Goal: Check status: Check status

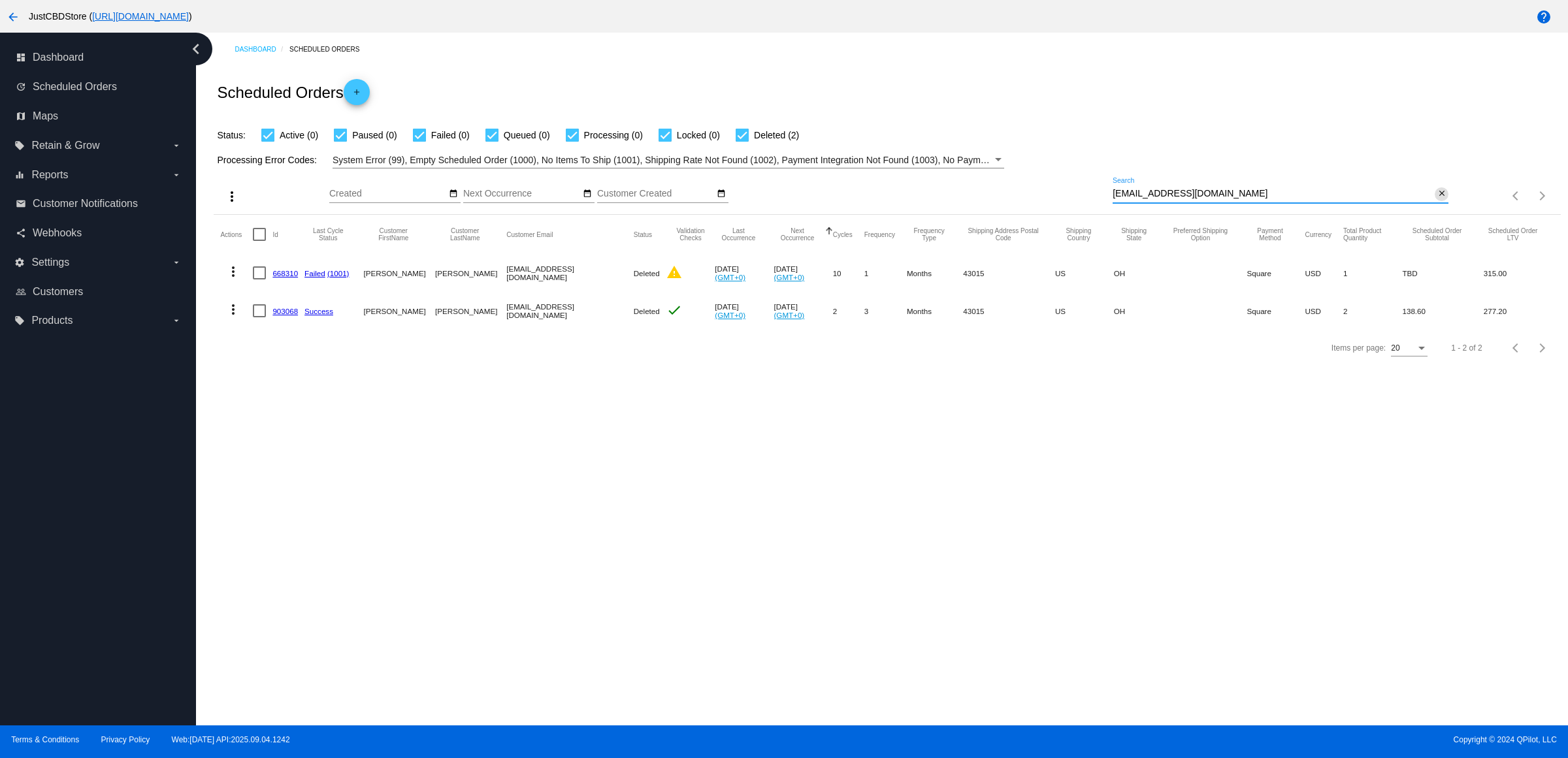
click at [1442, 199] on mat-icon "close" at bounding box center [1441, 194] width 9 height 10
click at [1435, 207] on mat-icon "search" at bounding box center [1440, 196] width 16 height 20
click at [1435, 199] on input "Search" at bounding box center [1280, 194] width 336 height 10
type input "[EMAIL_ADDRESS][DOMAIN_NAME]"
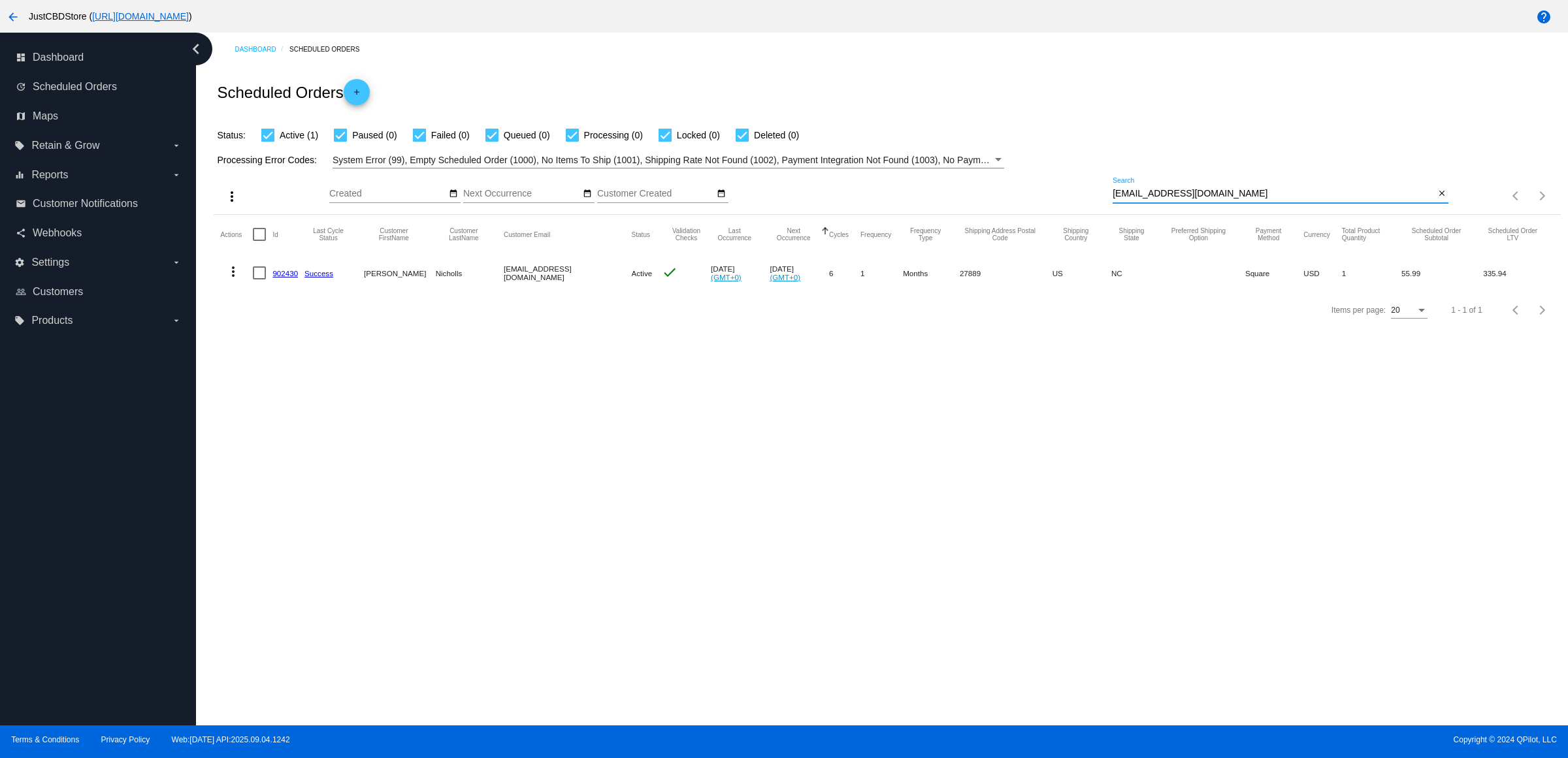
click at [283, 277] on link "902430" at bounding box center [285, 273] width 25 height 8
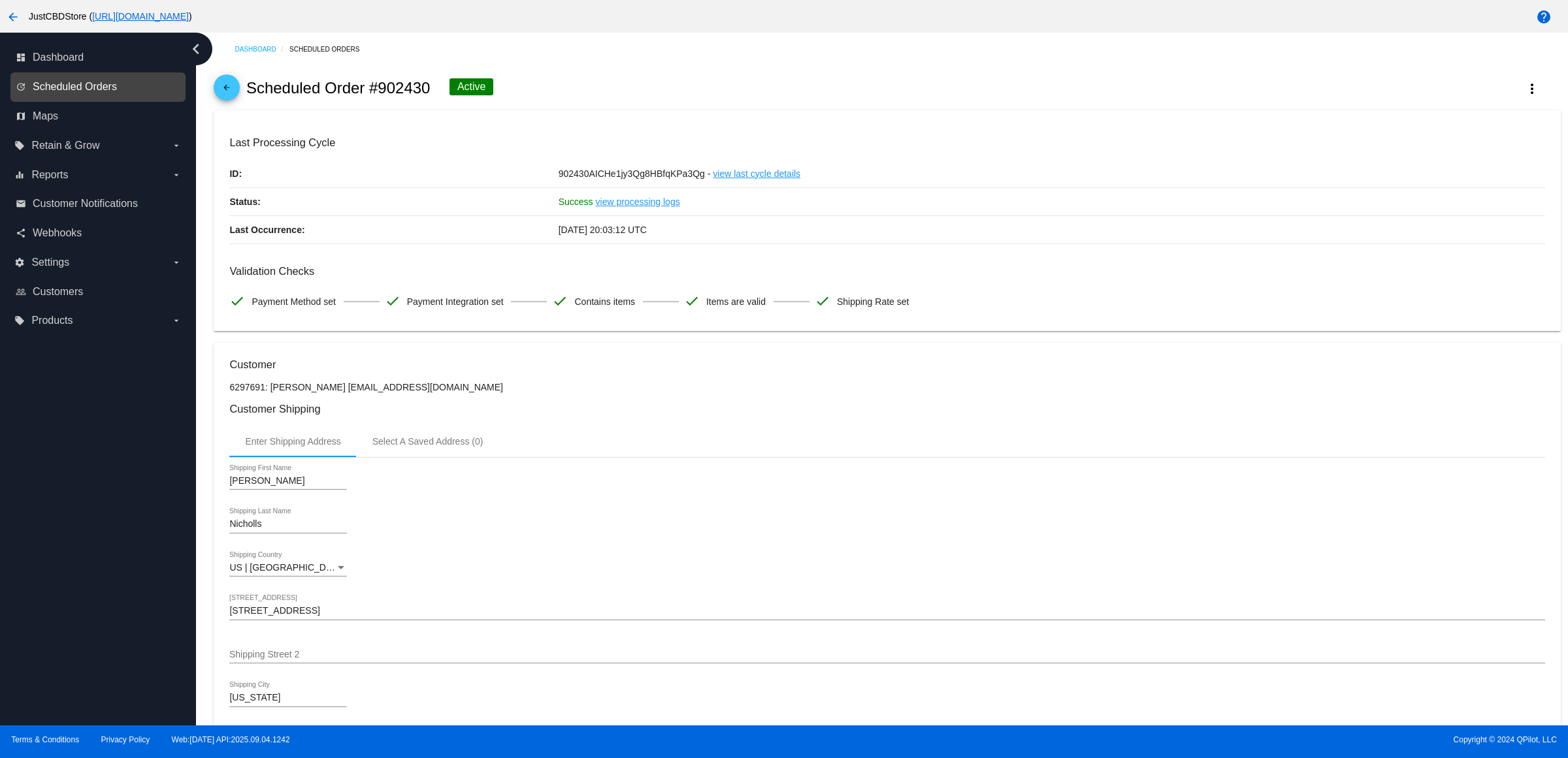
click at [117, 93] on span "Scheduled Orders" at bounding box center [74, 87] width 84 height 12
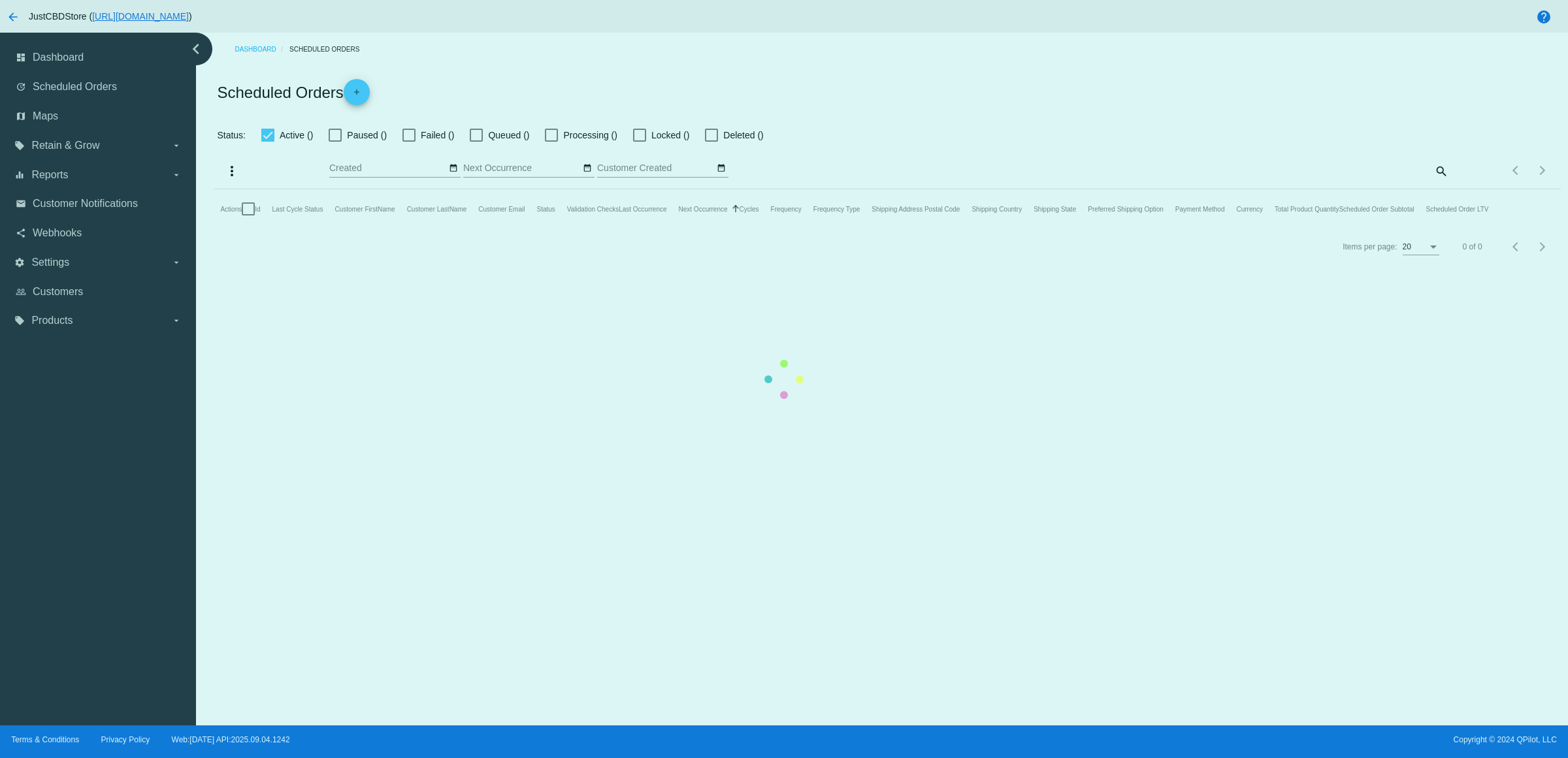
checkbox input "true"
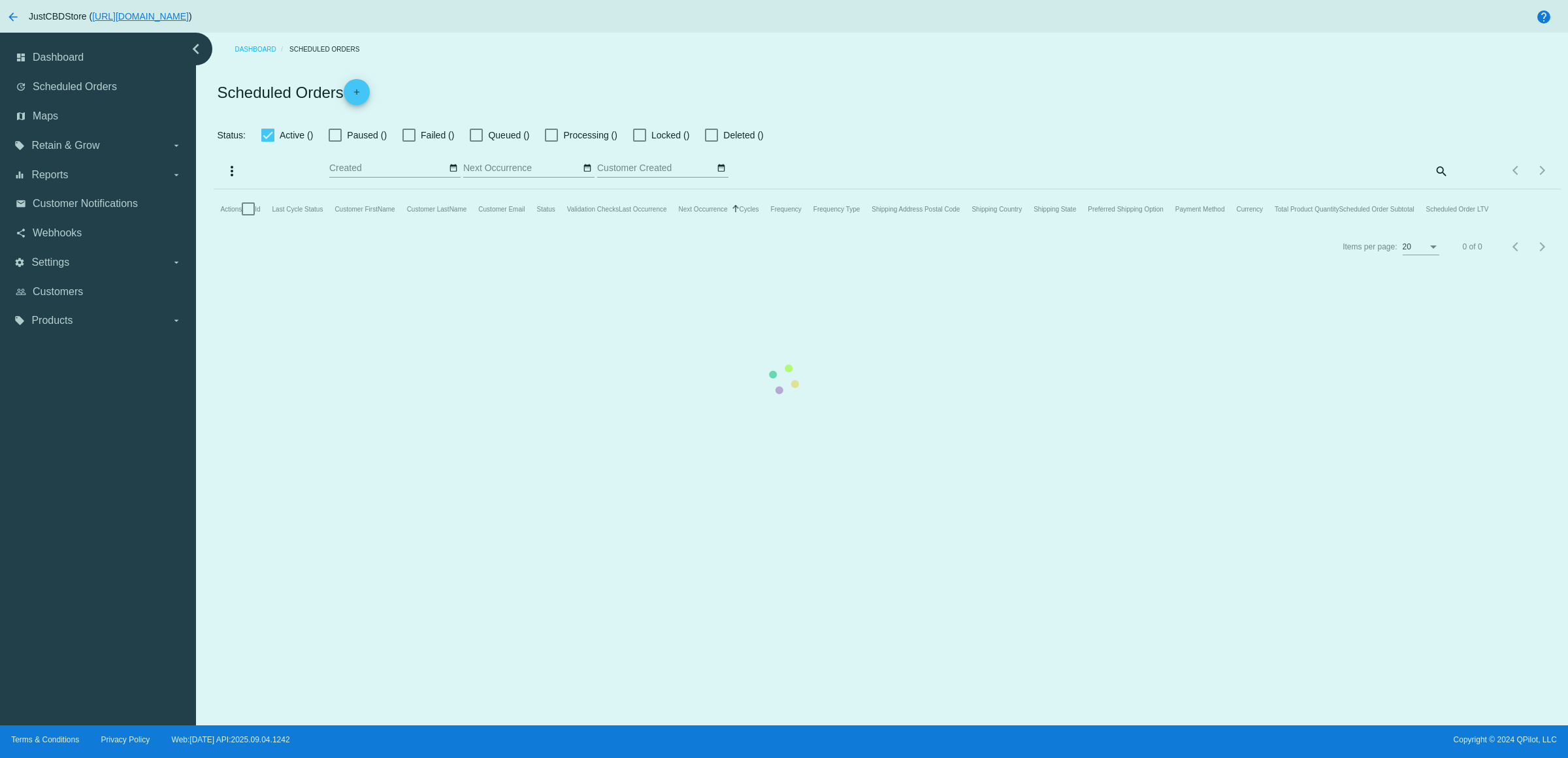
checkbox input "true"
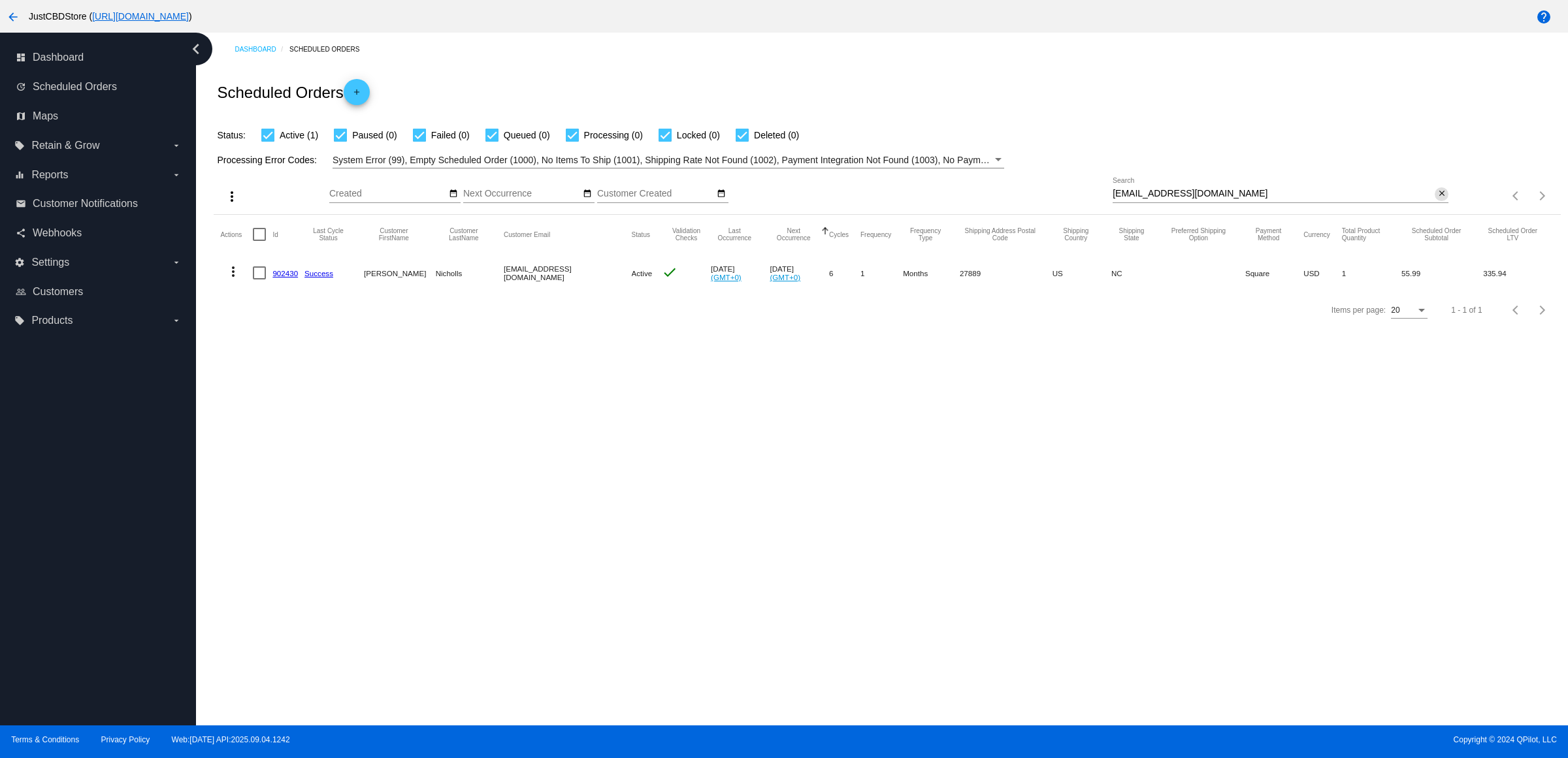
click at [1441, 199] on mat-icon "close" at bounding box center [1441, 194] width 9 height 10
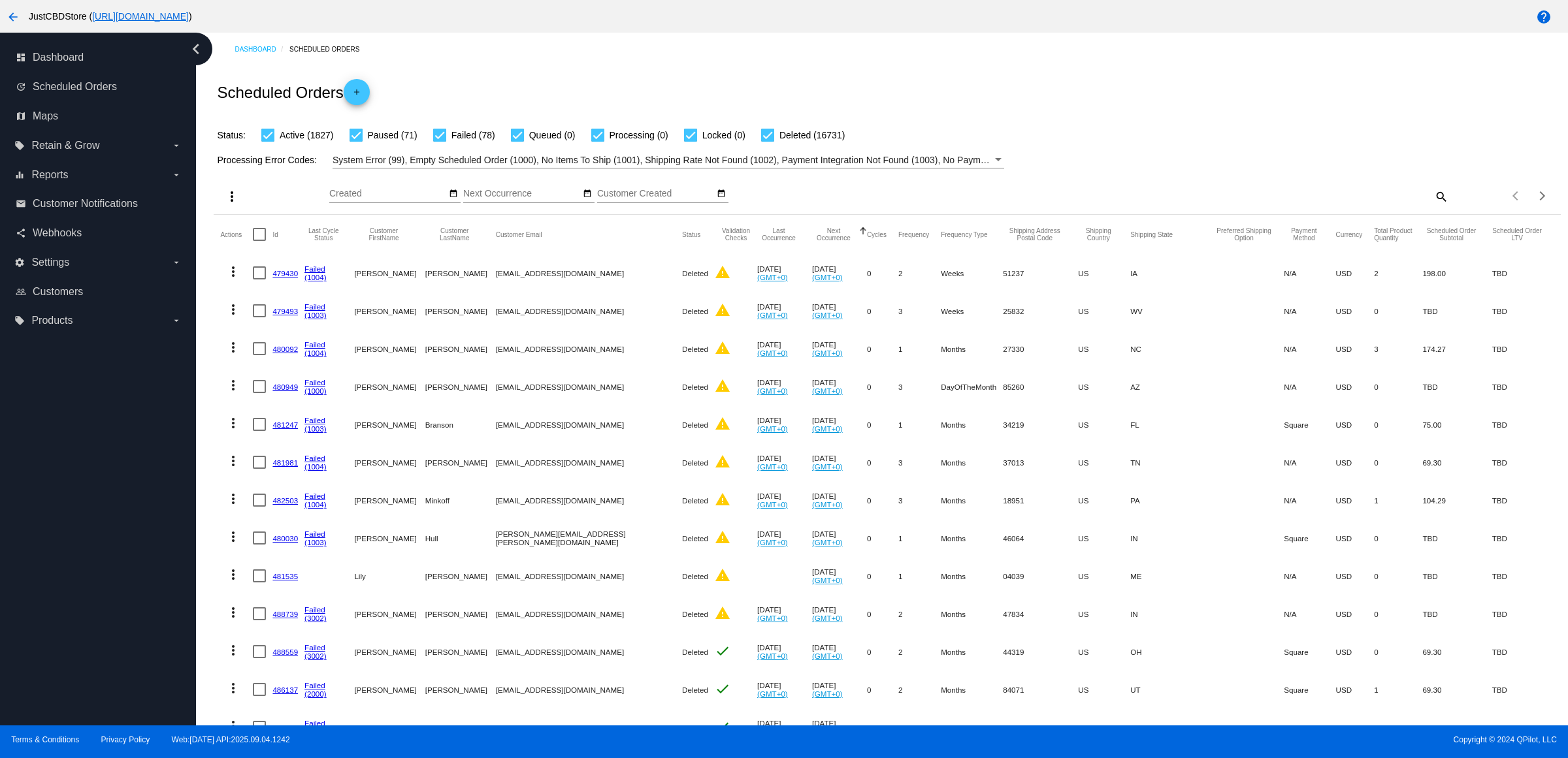
click at [362, 142] on div at bounding box center [356, 135] width 13 height 13
click at [356, 142] on input "Paused (71)" at bounding box center [356, 142] width 1 height 1
checkbox input "false"
click at [275, 142] on div at bounding box center [268, 135] width 13 height 13
click at [268, 142] on input "Active (1827)" at bounding box center [267, 142] width 1 height 1
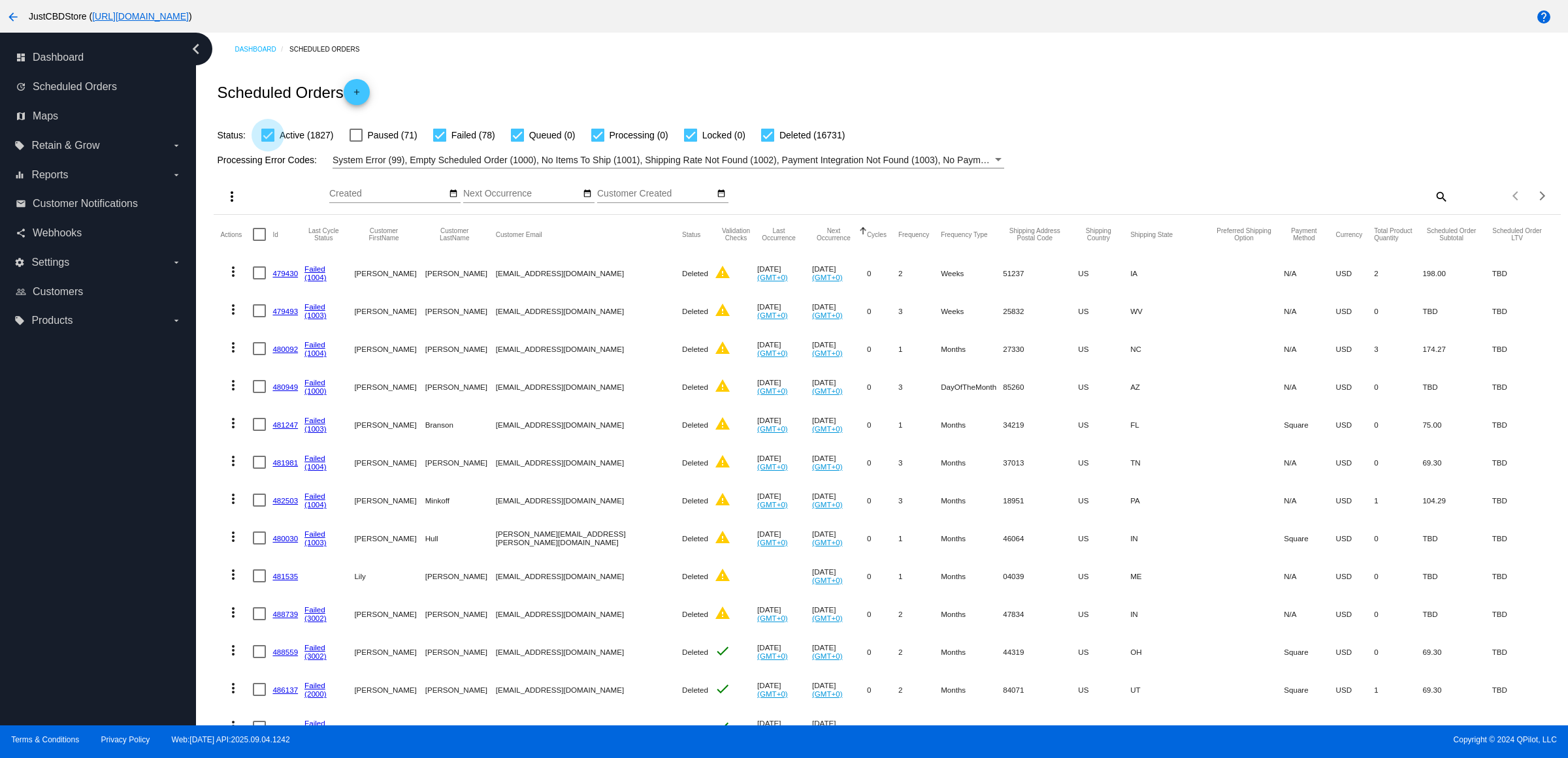
checkbox input "false"
click at [524, 142] on div at bounding box center [518, 135] width 13 height 13
click at [518, 142] on input "Queued (0)" at bounding box center [517, 142] width 1 height 1
checkbox input "false"
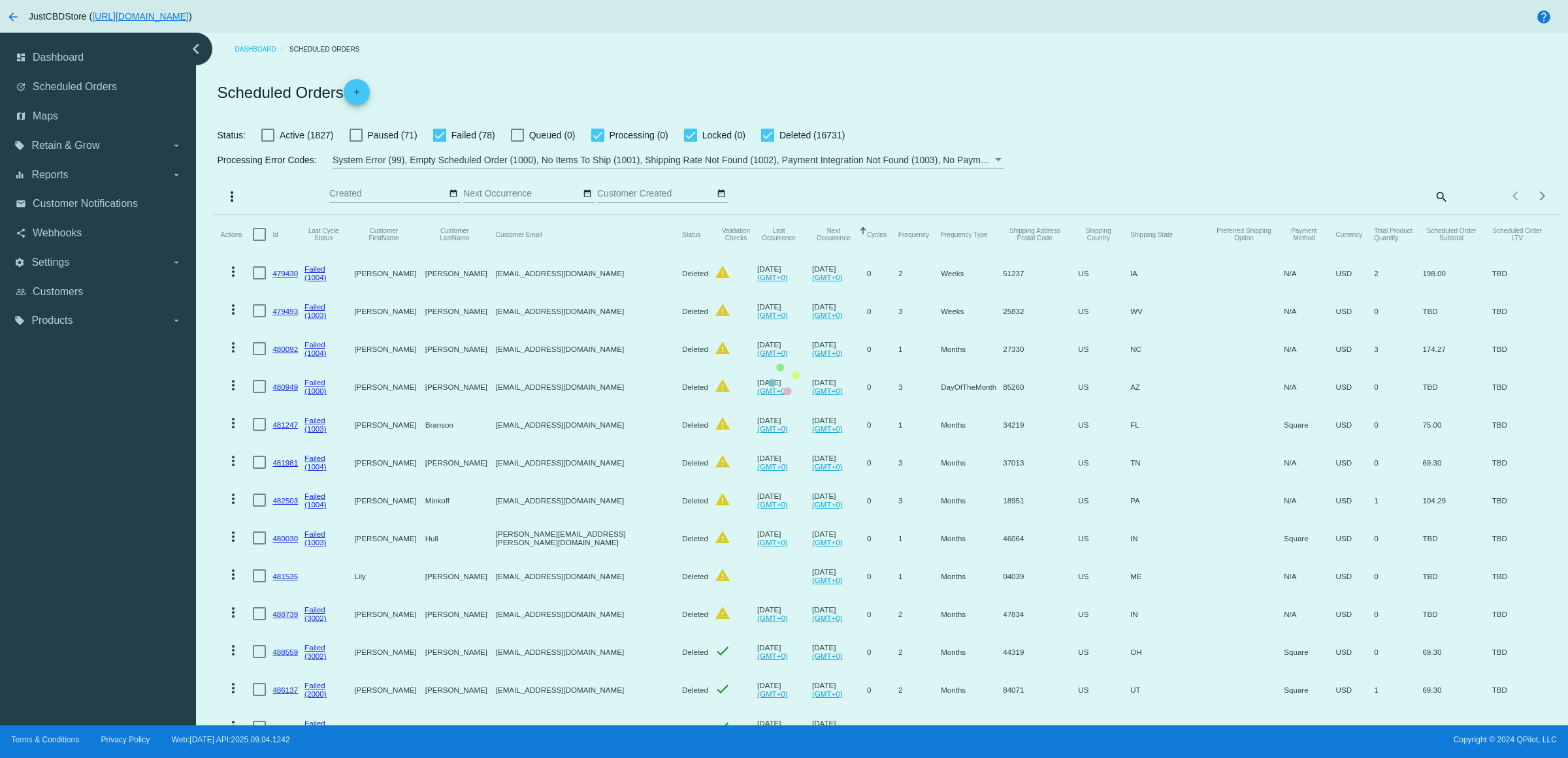
click at [852, 215] on mat-table "Actions Id Last Cycle Status Customer FirstName Customer LastName Customer Emai…" at bounding box center [886, 614] width 1346 height 797
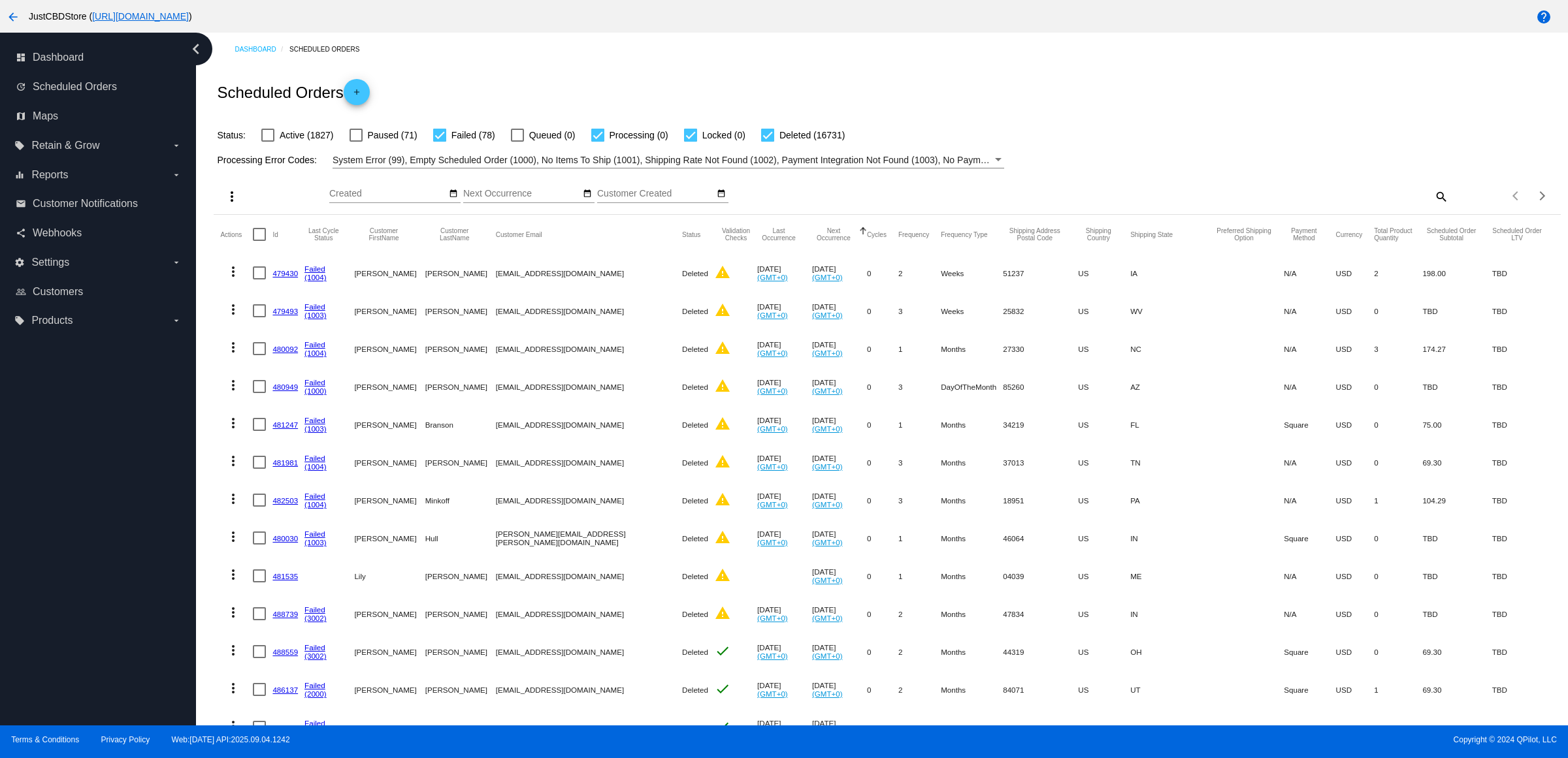
click at [774, 141] on div at bounding box center [767, 135] width 13 height 13
click at [767, 142] on input "Deleted (16731)" at bounding box center [767, 142] width 1 height 1
checkbox input "false"
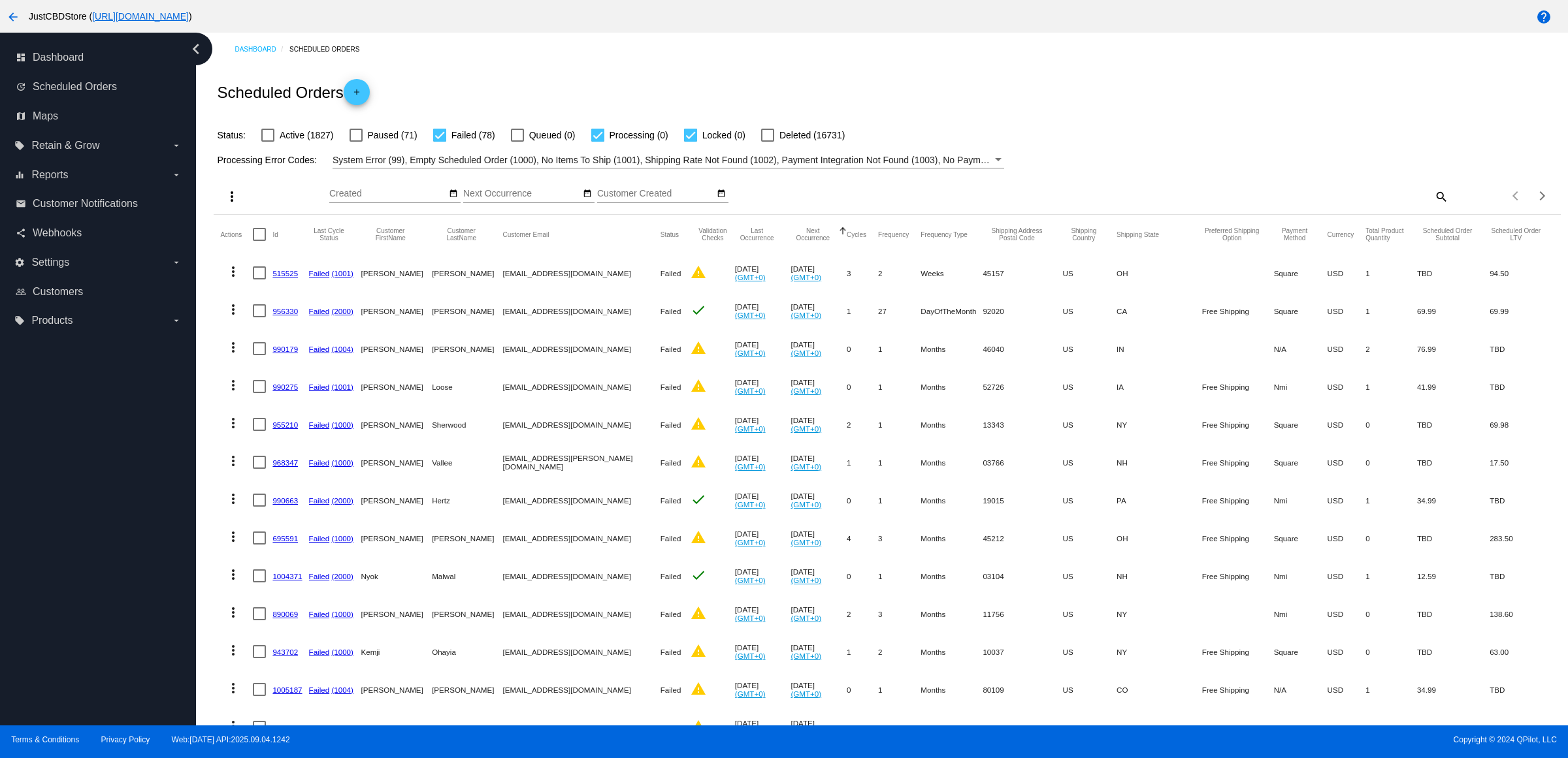
click at [288, 277] on link "515525" at bounding box center [285, 273] width 25 height 8
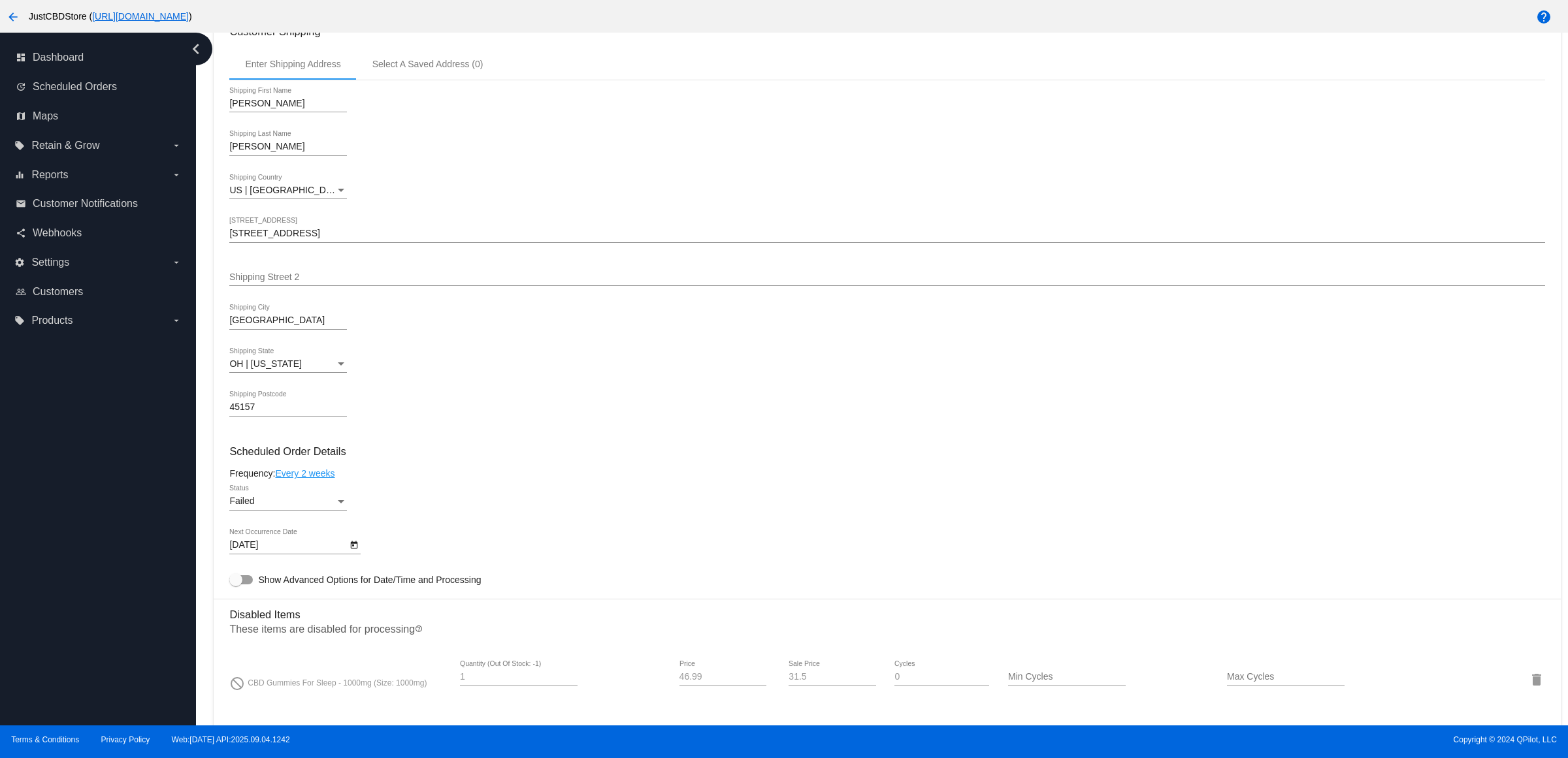
scroll to position [735, 0]
